Goal: Task Accomplishment & Management: Complete application form

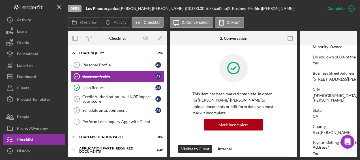
scroll to position [9, 0]
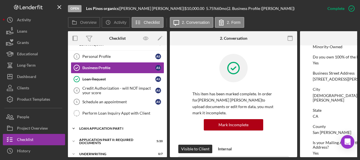
click at [116, 127] on div "Loan Application Part I" at bounding box center [119, 128] width 81 height 3
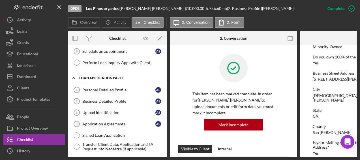
scroll to position [60, 0]
click at [122, 87] on div "Personal Detailed Profile" at bounding box center [118, 89] width 73 height 5
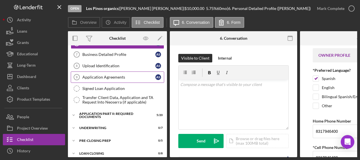
scroll to position [109, 0]
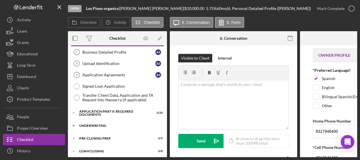
drag, startPoint x: 123, startPoint y: 111, endPoint x: 118, endPoint y: 123, distance: 12.6
click at [118, 123] on div "Icon/Expander Loan Inquiry 2 / 6 Personal Profile 1 Personal Profile A S Busine…" at bounding box center [117, 55] width 99 height 230
click at [118, 124] on div "Underwriting" at bounding box center [119, 125] width 81 height 3
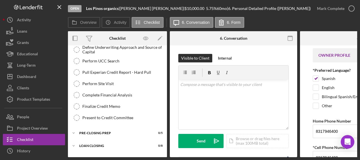
scroll to position [198, 0]
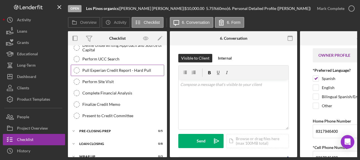
click at [146, 68] on div "Pull Experian Credit Report - Hard Pull" at bounding box center [123, 70] width 82 height 5
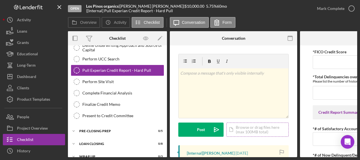
click at [248, 126] on div "Icon/Document Browse or drag files here (max 100MB total) Tap to choose files o…" at bounding box center [258, 129] width 62 height 14
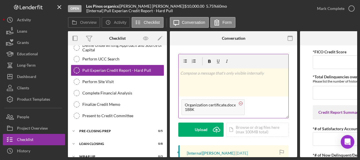
click at [241, 103] on circle at bounding box center [240, 102] width 3 height 3
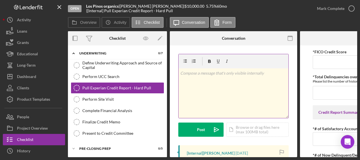
scroll to position [204, 0]
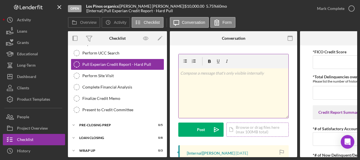
click at [251, 132] on div "Icon/Document Browse or drag files here (max 100MB total) Tap to choose files o…" at bounding box center [258, 129] width 62 height 14
click at [242, 129] on div "Icon/Document Browse or drag files here (max 100MB total) Tap to choose files o…" at bounding box center [258, 129] width 62 height 14
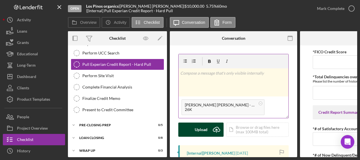
click at [206, 129] on div "Upload" at bounding box center [201, 129] width 13 height 14
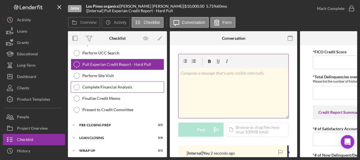
click at [130, 86] on div "Complete Financial Analysis" at bounding box center [123, 87] width 82 height 5
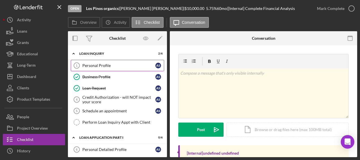
click at [114, 67] on link "Personal Profile 1 Personal Profile A S" at bounding box center [118, 65] width 94 height 11
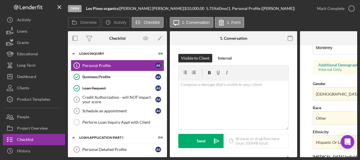
scroll to position [267, 0]
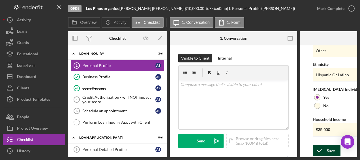
click at [328, 147] on div "Save" at bounding box center [331, 150] width 8 height 11
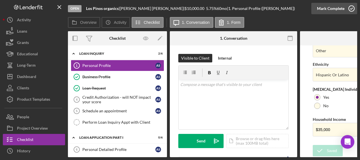
click at [353, 10] on icon "button" at bounding box center [352, 8] width 14 height 14
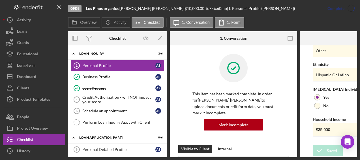
scroll to position [154, 0]
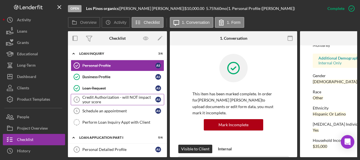
click at [118, 97] on div "Credit Authorization - will NOT impact your score" at bounding box center [118, 99] width 73 height 9
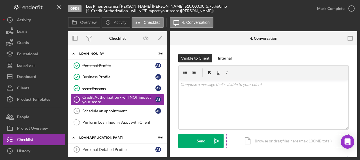
click at [248, 141] on div "Icon/Document Browse or drag files here (max 100MB total) Tap to choose files o…" at bounding box center [288, 141] width 122 height 14
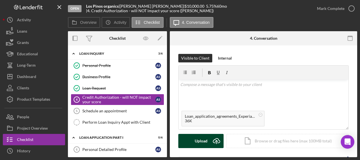
click at [206, 141] on div "Upload" at bounding box center [201, 141] width 13 height 14
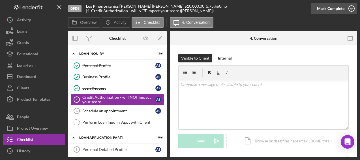
click at [351, 5] on icon "button" at bounding box center [352, 8] width 14 height 14
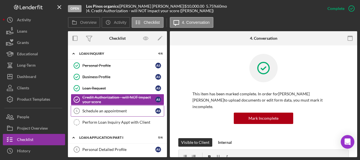
click at [118, 107] on link "Schedule an appointment 5 Schedule an appointment A S" at bounding box center [118, 110] width 94 height 11
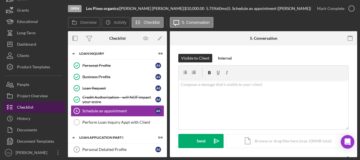
scroll to position [33, 0]
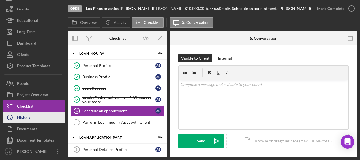
click at [26, 120] on div "History" at bounding box center [23, 118] width 13 height 13
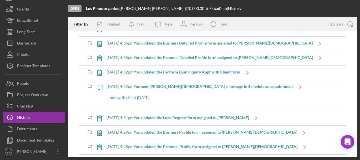
scroll to position [579, 0]
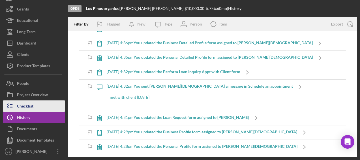
click at [43, 104] on button "Checklist" at bounding box center [34, 105] width 62 height 11
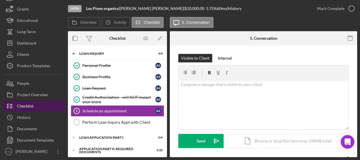
scroll to position [9, 0]
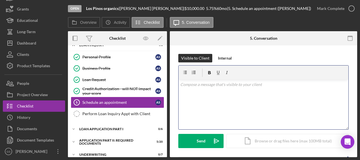
click at [193, 95] on div "v Color teal Color pink Remove color Add row above Add row below Add column bef…" at bounding box center [264, 105] width 170 height 50
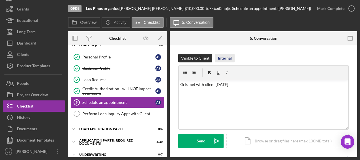
click at [224, 61] on div "Internal" at bounding box center [225, 58] width 14 height 9
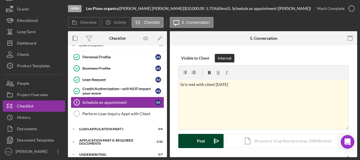
click at [207, 138] on button "Post Icon/icon-invite-send" at bounding box center [201, 141] width 45 height 14
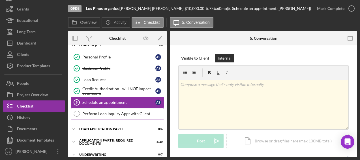
click at [142, 111] on div "Perform Loan Inquiry Appt with Client" at bounding box center [123, 113] width 82 height 5
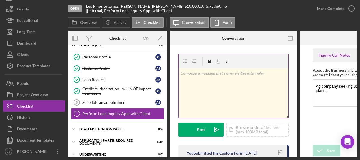
click at [188, 77] on div "v Color teal Color pink Remove color Add row above Add row below Add column bef…" at bounding box center [234, 93] width 110 height 50
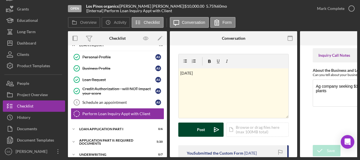
click at [201, 131] on div "Post" at bounding box center [201, 129] width 8 height 14
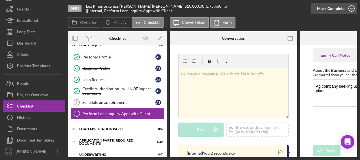
click at [350, 9] on icon "button" at bounding box center [352, 8] width 14 height 14
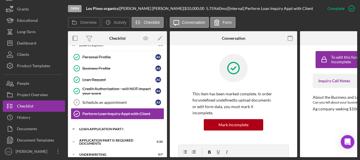
click at [129, 130] on div "Icon/Expander Loan Application Part I 0 / 6" at bounding box center [117, 128] width 99 height 11
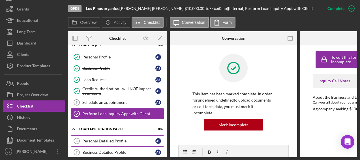
click at [119, 140] on div "Personal Detailed Profile" at bounding box center [118, 141] width 73 height 5
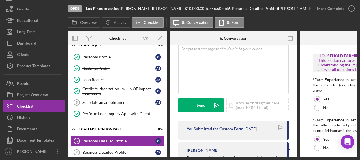
scroll to position [1084, 0]
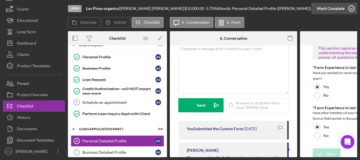
click at [353, 9] on icon "button" at bounding box center [352, 8] width 14 height 14
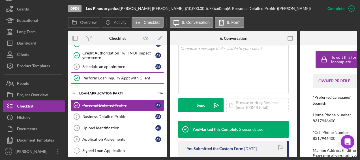
scroll to position [45, 0]
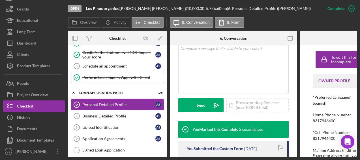
click at [129, 116] on div "Business Detailed Profile" at bounding box center [118, 116] width 73 height 5
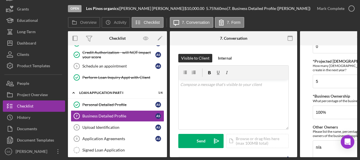
scroll to position [328, 0]
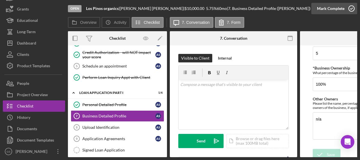
click at [352, 7] on icon "button" at bounding box center [352, 8] width 14 height 14
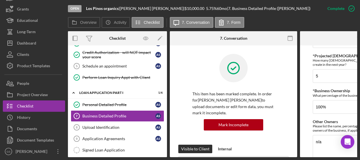
scroll to position [350, 0]
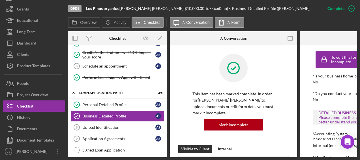
click at [114, 125] on div "Upload Identification" at bounding box center [118, 127] width 73 height 5
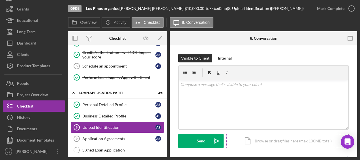
click at [258, 138] on div "Icon/Document Browse or drag files here (max 100MB total) Tap to choose files o…" at bounding box center [288, 141] width 122 height 14
click at [263, 140] on div "Icon/Document Browse or drag files here (max 100MB total) Tap to choose files o…" at bounding box center [288, 141] width 122 height 14
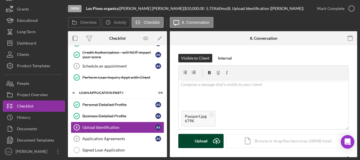
click at [208, 136] on button "Upload Icon/Upload" at bounding box center [201, 141] width 45 height 14
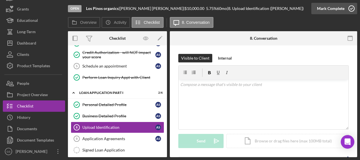
click at [350, 8] on icon "button" at bounding box center [352, 8] width 14 height 14
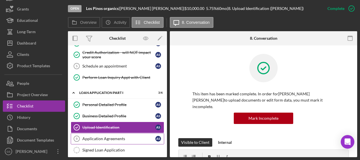
click at [138, 139] on link "Application Agreements 9 Application Agreements A S" at bounding box center [118, 138] width 94 height 11
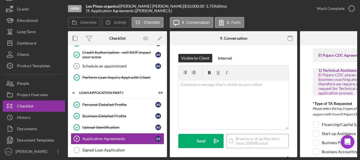
click at [265, 141] on div "Icon/Document Browse or drag files here (max 100MB total) Tap to choose files o…" at bounding box center [258, 141] width 62 height 14
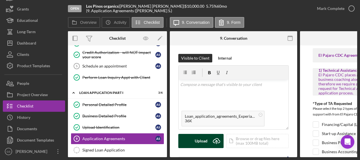
click at [214, 138] on icon "Icon/Upload" at bounding box center [217, 141] width 14 height 14
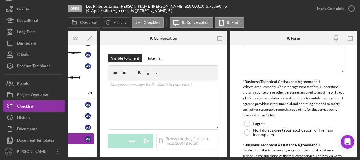
scroll to position [287, 0]
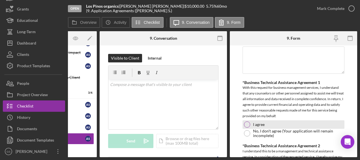
click at [247, 121] on div at bounding box center [247, 124] width 6 height 6
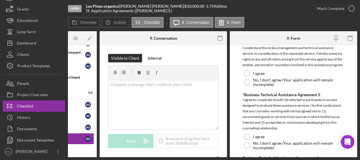
scroll to position [398, 0]
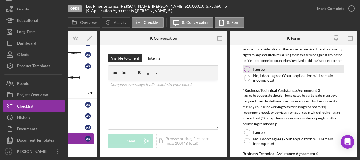
click at [245, 67] on div "I agree" at bounding box center [294, 69] width 102 height 9
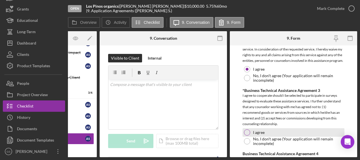
click at [248, 134] on div at bounding box center [247, 132] width 6 height 6
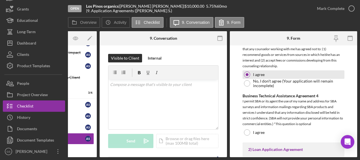
scroll to position [459, 0]
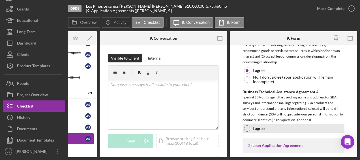
click at [247, 131] on div at bounding box center [247, 128] width 6 height 6
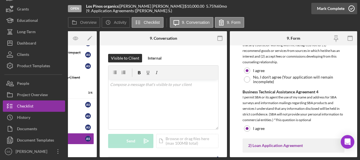
click at [351, 7] on icon "button" at bounding box center [352, 8] width 14 height 14
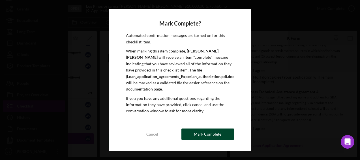
click at [223, 134] on button "Mark Complete" at bounding box center [208, 133] width 53 height 11
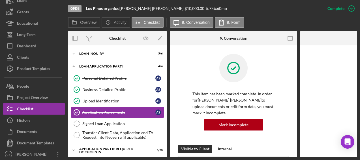
scroll to position [10, 0]
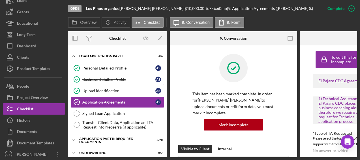
click at [122, 77] on div "Business Detailed Profile" at bounding box center [118, 79] width 73 height 5
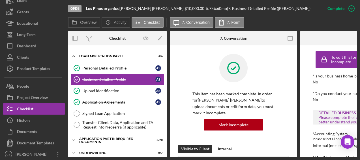
click at [137, 83] on link "Business Detailed Profile Business Detailed Profile A S" at bounding box center [118, 79] width 94 height 11
click at [88, 66] on div "Personal Detailed Profile" at bounding box center [118, 68] width 73 height 5
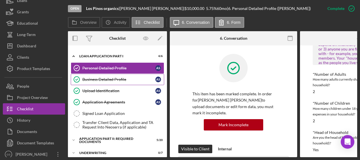
click at [122, 79] on div "Business Detailed Profile" at bounding box center [118, 79] width 73 height 5
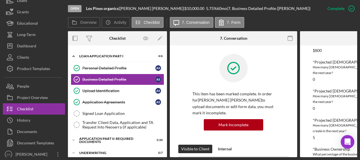
scroll to position [221, 0]
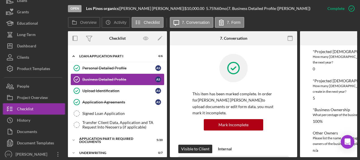
click at [90, 81] on div "Business Detailed Profile" at bounding box center [118, 79] width 73 height 5
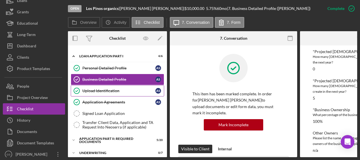
click at [105, 93] on link "Upload Identification Upload Identification A S" at bounding box center [118, 90] width 94 height 11
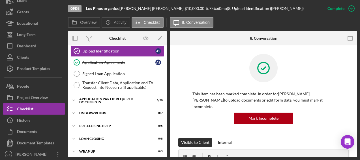
scroll to position [50, 0]
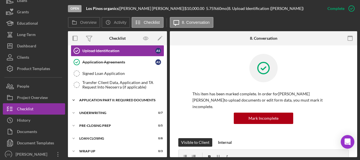
click at [112, 99] on div "Application Part II: Required Documents" at bounding box center [119, 99] width 81 height 3
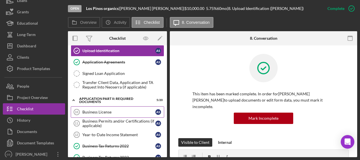
click at [111, 107] on link "Business License 10 Business License A S" at bounding box center [118, 111] width 94 height 11
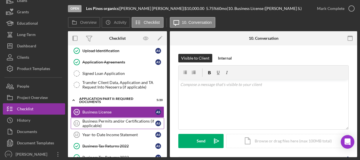
click at [137, 120] on div "Business Permits and/or Certifications (if applicable)" at bounding box center [118, 123] width 73 height 9
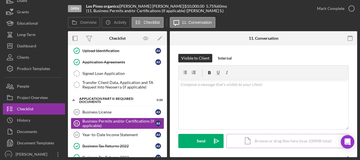
click at [254, 138] on div "Icon/Document Browse or drag files here (max 100MB total) Tap to choose files o…" at bounding box center [288, 141] width 122 height 14
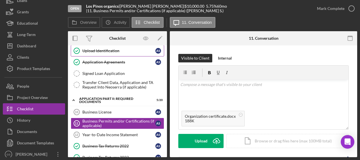
click at [112, 53] on link "Upload Identification Upload Identification A S" at bounding box center [118, 50] width 94 height 11
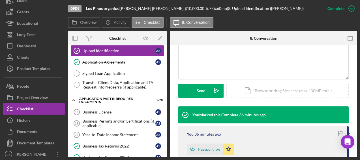
scroll to position [135, 0]
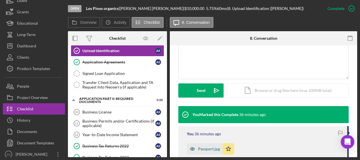
click at [209, 147] on div "Passport.jpg" at bounding box center [205, 148] width 36 height 11
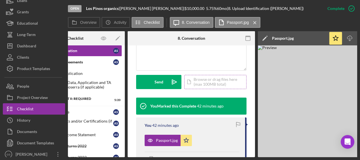
scroll to position [0, 0]
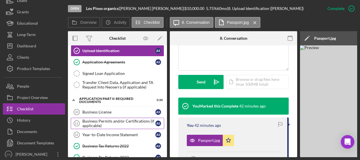
click at [111, 122] on div "Business Permits and/or Certifications (if applicable)" at bounding box center [118, 123] width 73 height 9
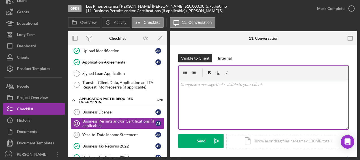
scroll to position [49, 0]
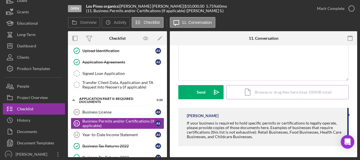
click at [273, 92] on div "Icon/Document Browse or drag files here (max 100MB total) Tap to choose files o…" at bounding box center [288, 92] width 122 height 14
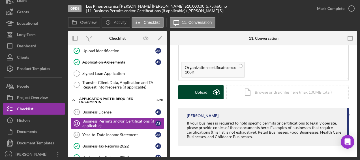
click at [209, 89] on button "Upload Icon/Upload" at bounding box center [201, 92] width 45 height 14
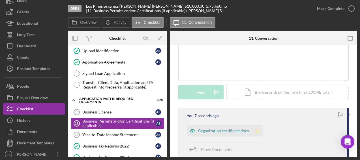
click at [258, 129] on icon "Icon/Star" at bounding box center [257, 130] width 11 height 11
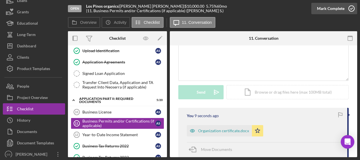
click at [354, 9] on icon "button" at bounding box center [352, 8] width 14 height 14
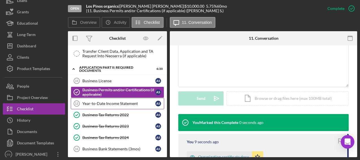
scroll to position [87, 0]
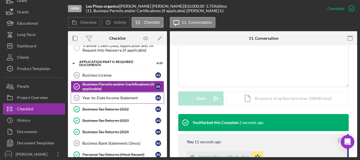
click at [124, 95] on div "Year-to-Date Income Statement" at bounding box center [118, 97] width 73 height 5
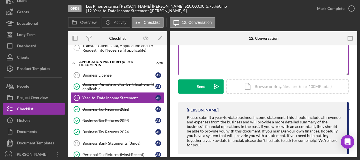
scroll to position [58, 0]
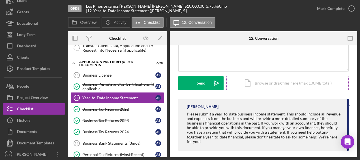
click at [267, 76] on div "Icon/Document Browse or drag files here (max 100MB total) Tap to choose files o…" at bounding box center [288, 83] width 122 height 14
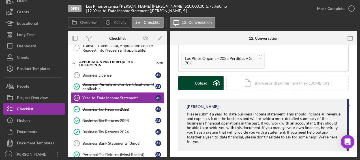
click at [214, 79] on icon "Icon/Upload" at bounding box center [217, 83] width 14 height 14
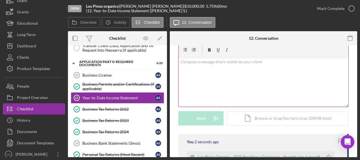
scroll to position [11, 0]
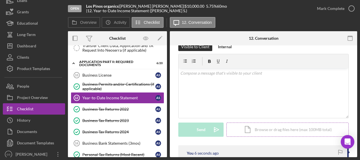
click at [277, 125] on div "Icon/Document Browse or drag files here (max 100MB total) Tap to choose files o…" at bounding box center [288, 129] width 122 height 14
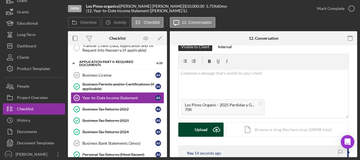
click at [206, 132] on div "Upload" at bounding box center [201, 129] width 13 height 14
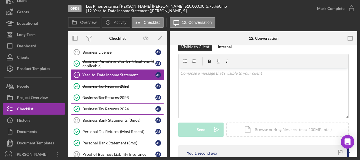
scroll to position [112, 0]
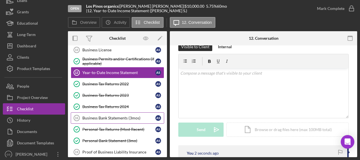
click at [105, 116] on div "Business Bank Statements (3mos)" at bounding box center [118, 118] width 73 height 5
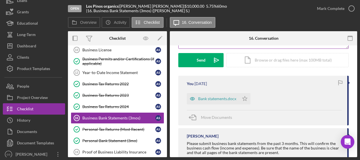
scroll to position [97, 0]
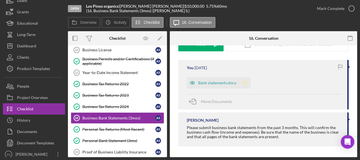
click at [246, 81] on icon "Icon/Star" at bounding box center [244, 82] width 11 height 11
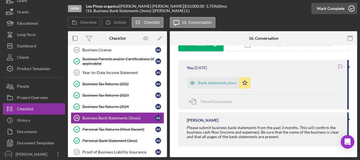
click at [350, 10] on icon "button" at bounding box center [352, 8] width 14 height 14
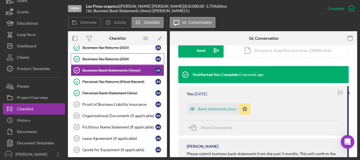
scroll to position [160, 0]
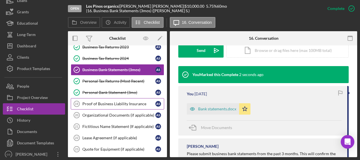
click at [137, 101] on div "Proof of Business Liability Insurance" at bounding box center [118, 103] width 73 height 5
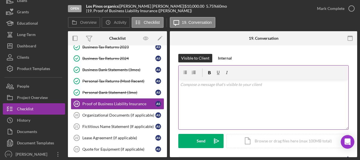
scroll to position [49, 0]
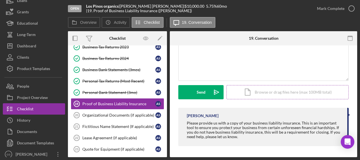
click at [271, 91] on div "Icon/Document Browse or drag files here (max 100MB total) Tap to choose files o…" at bounding box center [288, 92] width 122 height 14
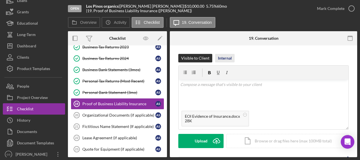
click at [228, 60] on div "Internal" at bounding box center [225, 58] width 14 height 9
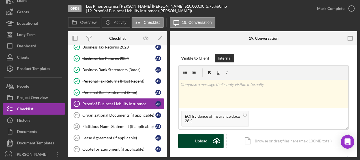
click at [207, 141] on button "Upload Icon/Upload" at bounding box center [201, 141] width 45 height 14
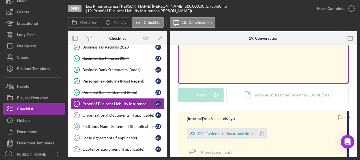
scroll to position [47, 0]
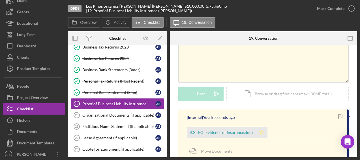
click at [263, 131] on polygon "button" at bounding box center [262, 132] width 5 height 5
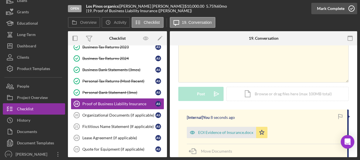
click at [350, 10] on icon "button" at bounding box center [352, 8] width 14 height 14
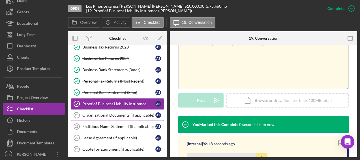
click at [129, 113] on div "Organizational Documents (if applicable)" at bounding box center [118, 115] width 73 height 5
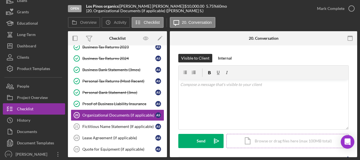
click at [262, 138] on div "Icon/Document Browse or drag files here (max 100MB total) Tap to choose files o…" at bounding box center [288, 141] width 122 height 14
